Goal: Navigation & Orientation: Find specific page/section

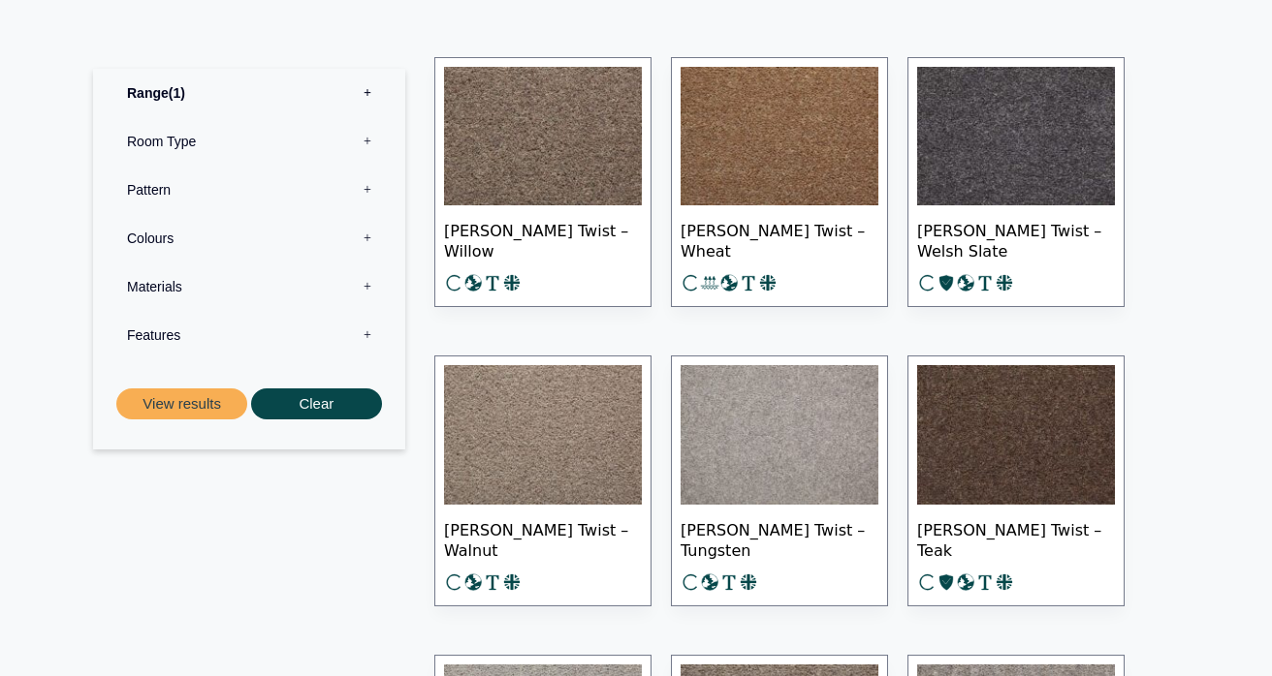
scroll to position [1010, 0]
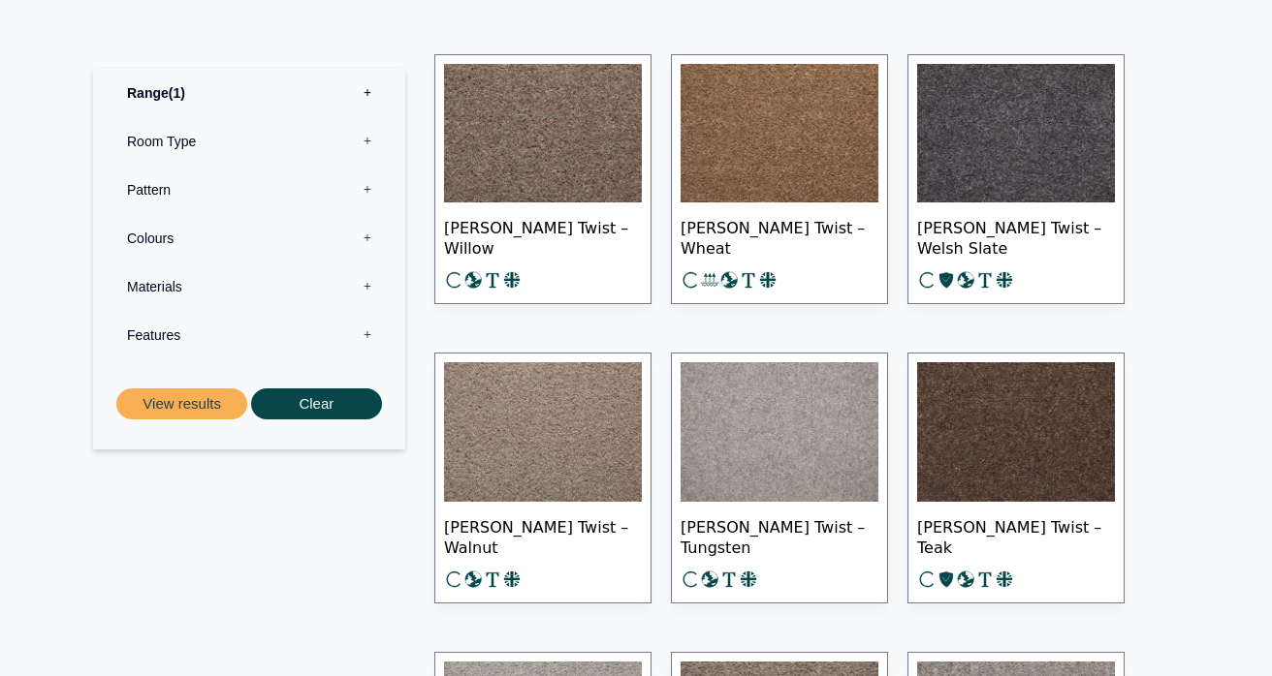
click at [803, 175] on img at bounding box center [779, 134] width 198 height 140
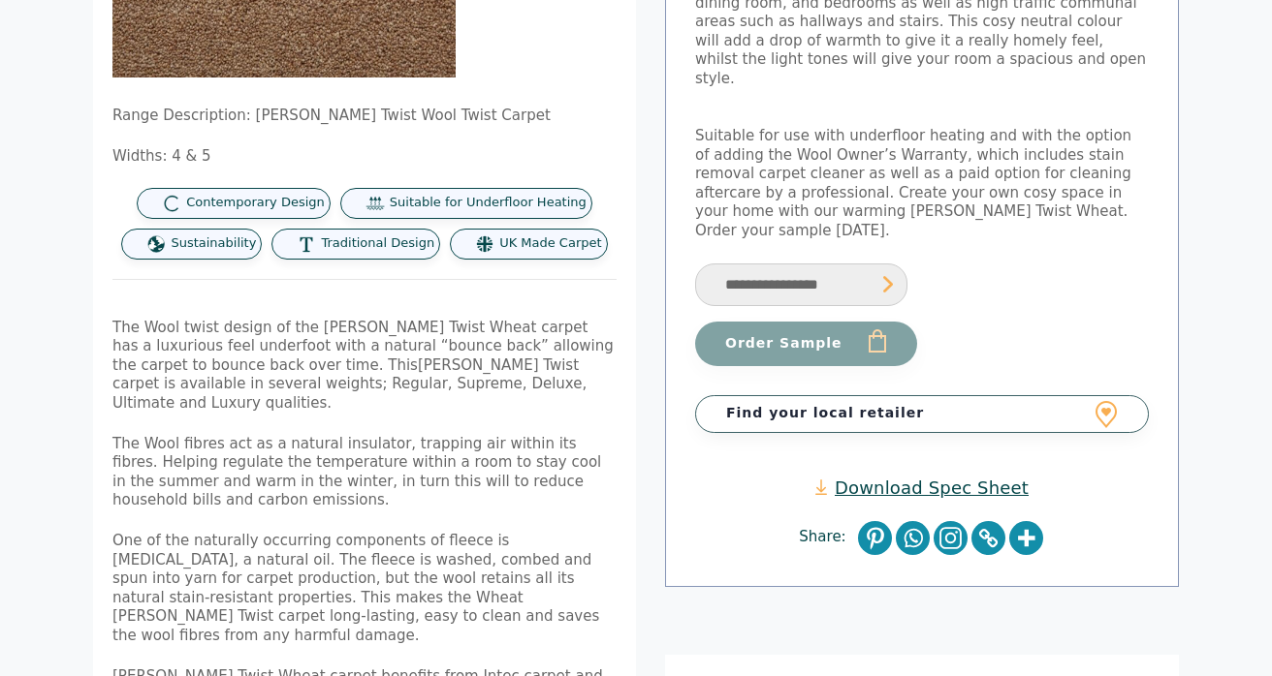
scroll to position [429, 0]
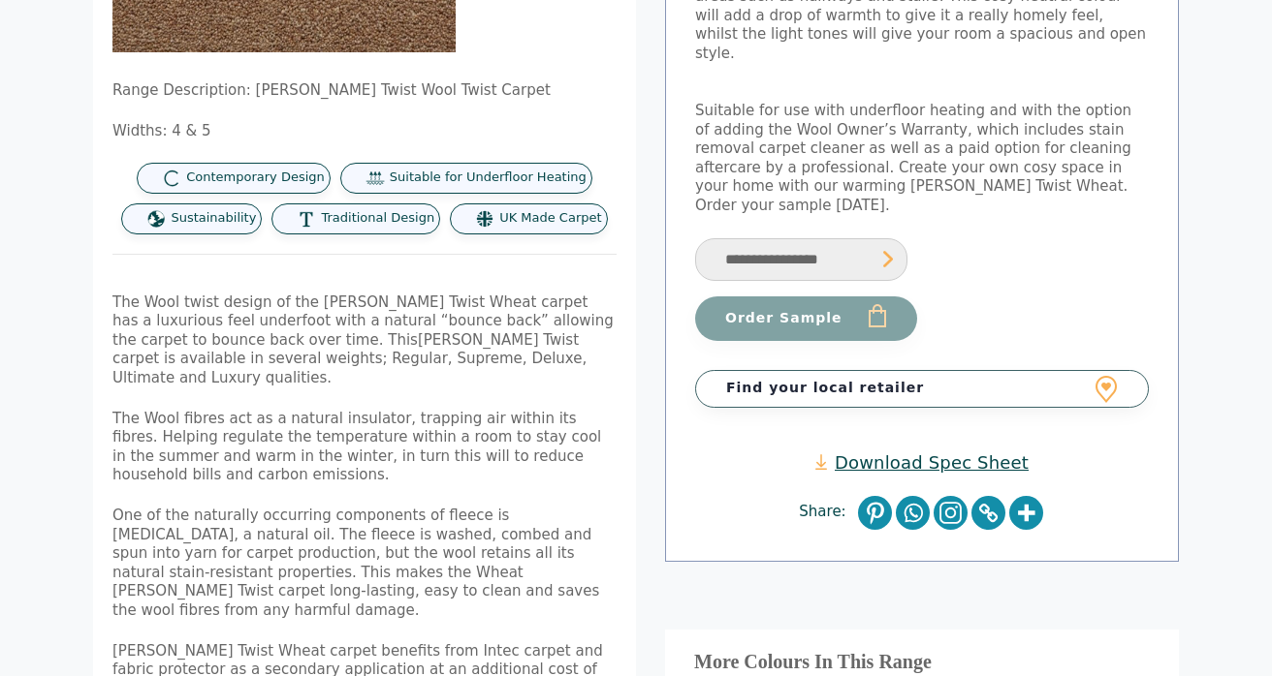
click at [896, 370] on link "Find your local retailer" at bounding box center [922, 388] width 454 height 37
